Goal: Transaction & Acquisition: Purchase product/service

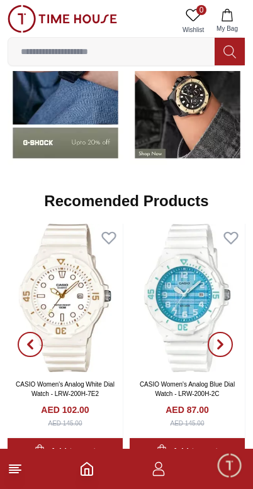
scroll to position [1273, 0]
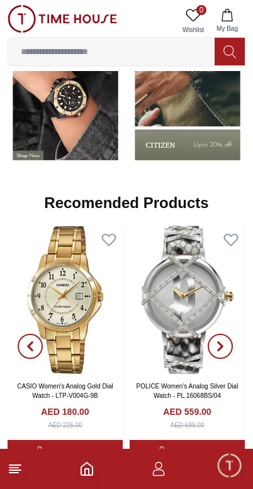
click at [43, 45] on input at bounding box center [111, 51] width 206 height 25
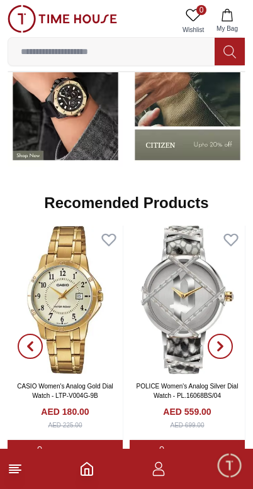
scroll to position [1205, 0]
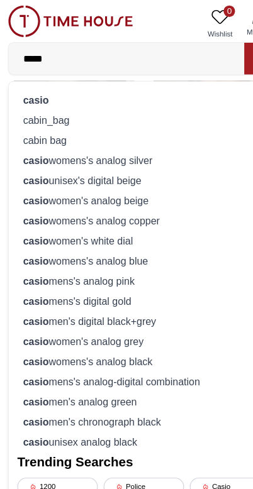
type input "*****"
click at [28, 79] on div "casio" at bounding box center [126, 88] width 221 height 18
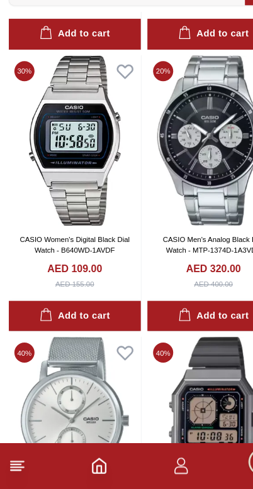
scroll to position [1997, 0]
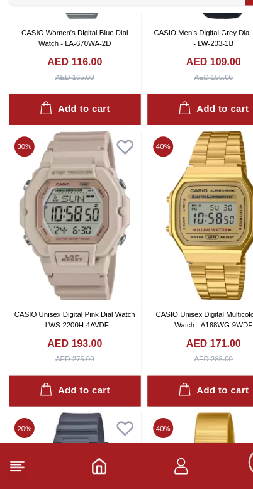
scroll to position [3943, 0]
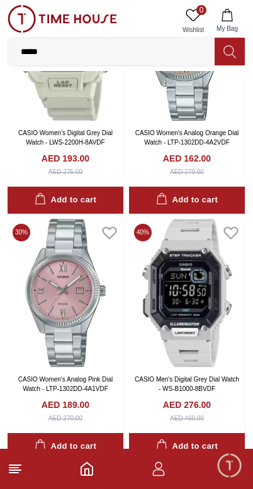
scroll to position [5370, 0]
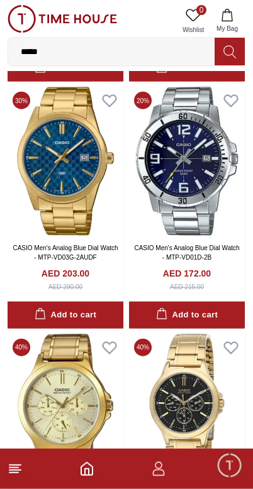
scroll to position [8964, 0]
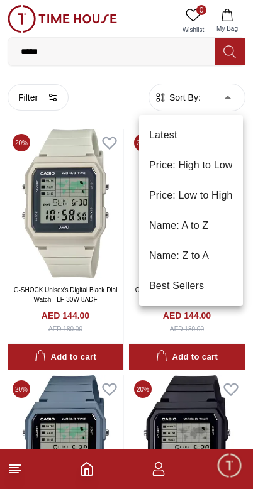
click at [218, 196] on li "Price: Low to High" at bounding box center [191, 196] width 104 height 30
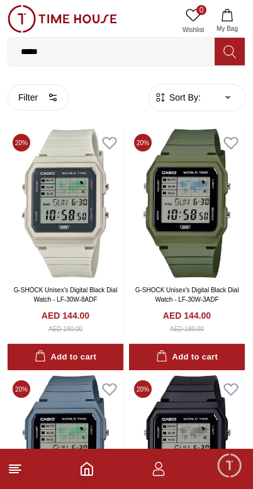
type input "*"
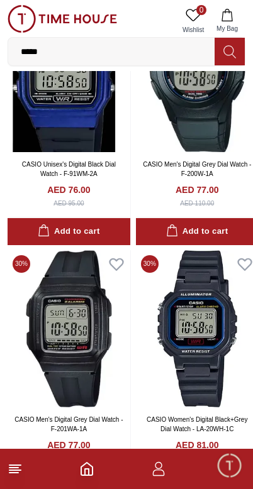
scroll to position [902, 0]
